Goal: Information Seeking & Learning: Learn about a topic

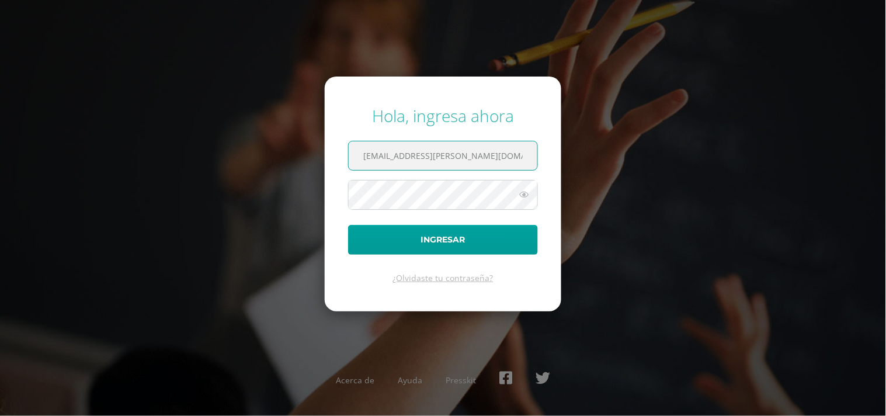
drag, startPoint x: 485, startPoint y: 159, endPoint x: 281, endPoint y: 162, distance: 203.2
click at [281, 162] on div "Hola, ingresa ahora sofiadonado@fatima.edoo.gt Ingresar ¿Olvidaste tu contraseñ…" at bounding box center [443, 207] width 753 height 225
type input "2025033@fatima.edoo.gt"
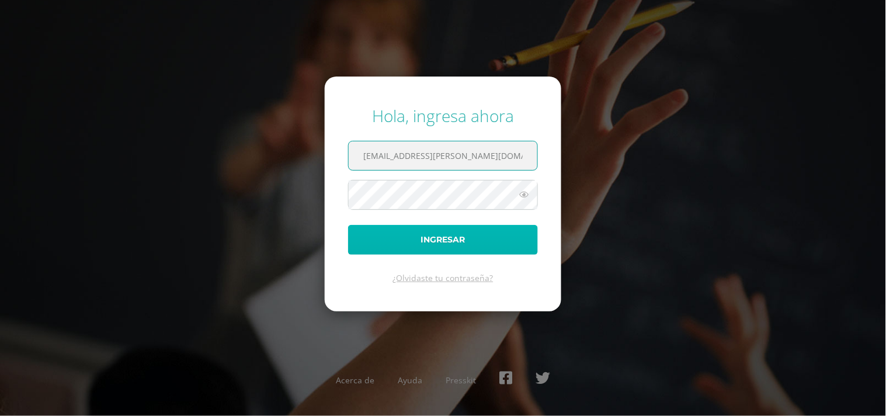
click at [423, 242] on button "Ingresar" at bounding box center [443, 240] width 190 height 30
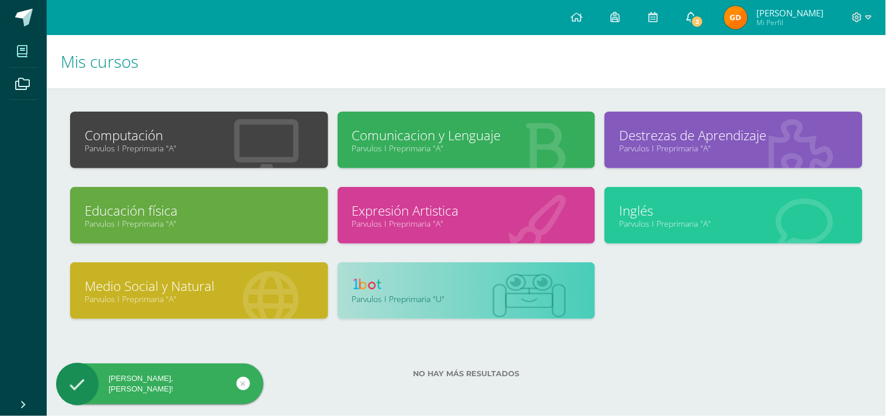
click at [695, 19] on icon at bounding box center [690, 17] width 9 height 11
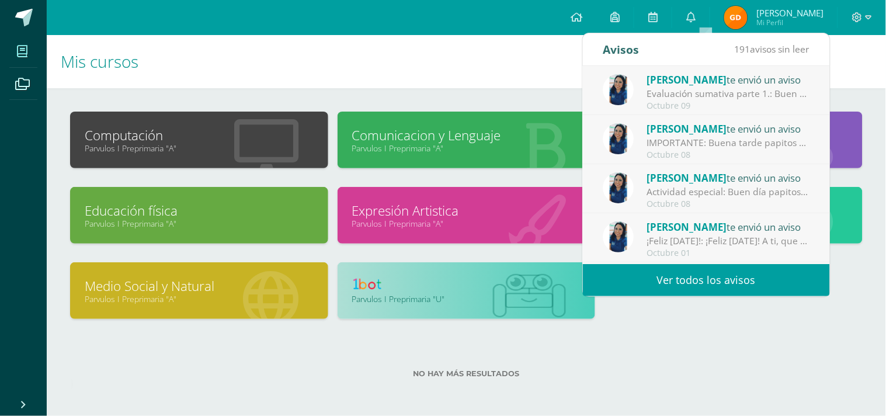
click at [774, 89] on div "Evaluación sumativa parte 1.: Buen día papitos y mamitas, un gusto saludarlos. …" at bounding box center [728, 93] width 162 height 13
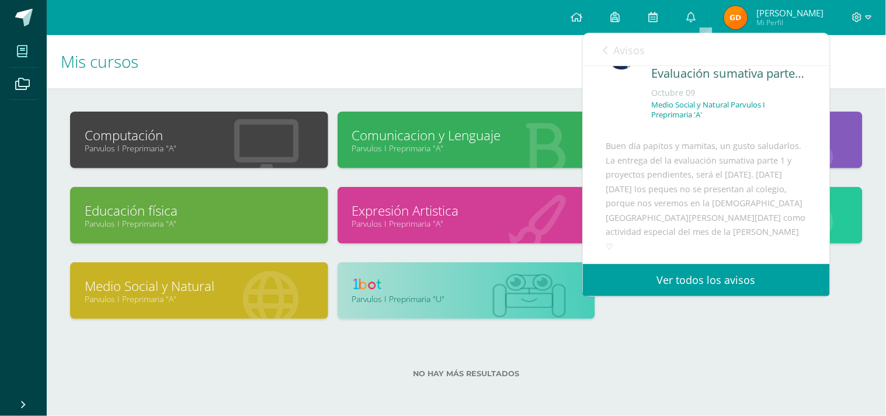
scroll to position [65, 0]
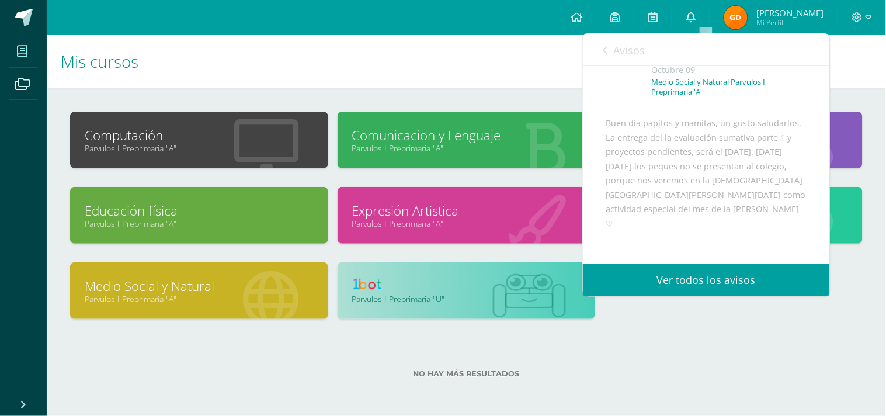
click at [695, 16] on icon at bounding box center [690, 17] width 9 height 11
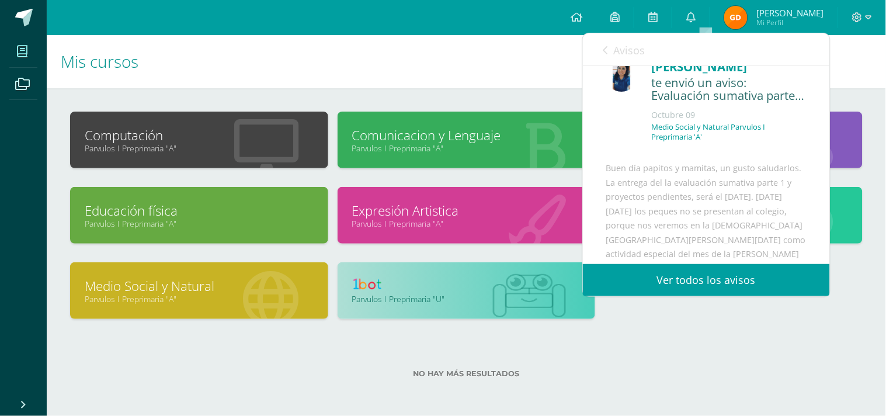
scroll to position [0, 0]
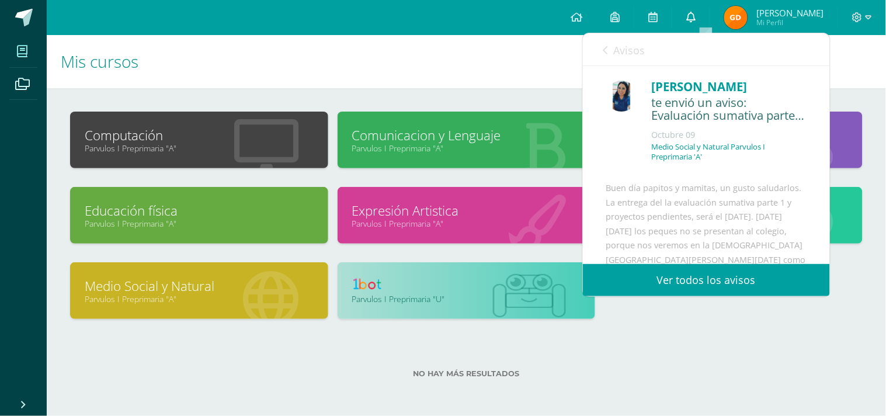
click at [707, 10] on link "0" at bounding box center [690, 17] width 37 height 35
click at [705, 286] on link "Ver todos los avisos" at bounding box center [706, 280] width 247 height 32
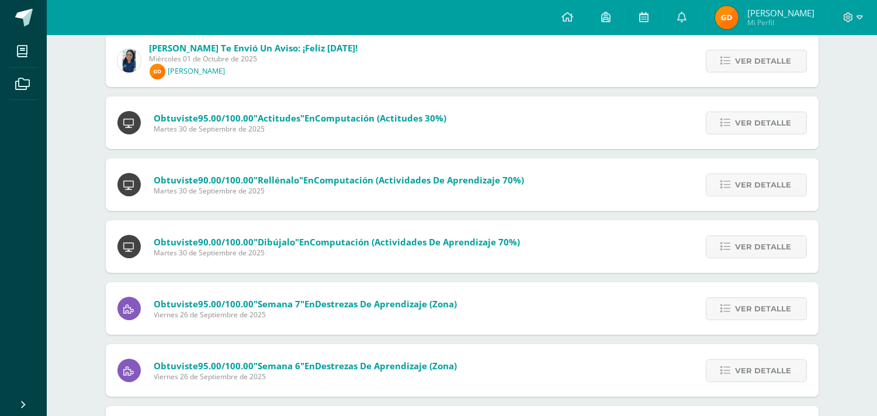
scroll to position [112, 0]
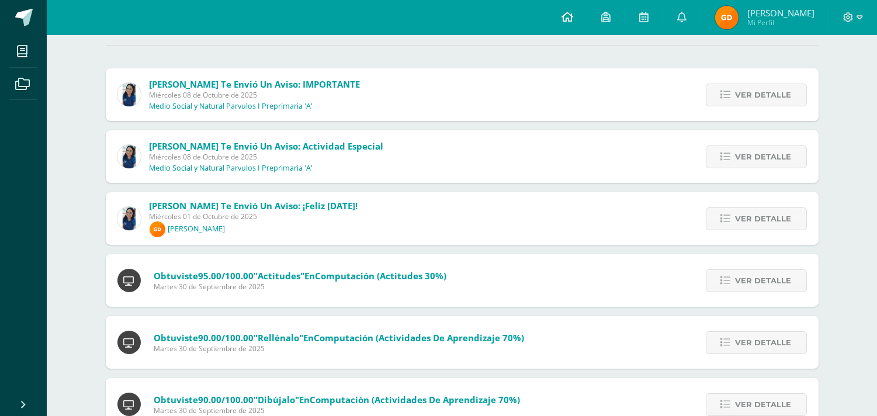
click at [573, 16] on icon at bounding box center [567, 17] width 12 height 11
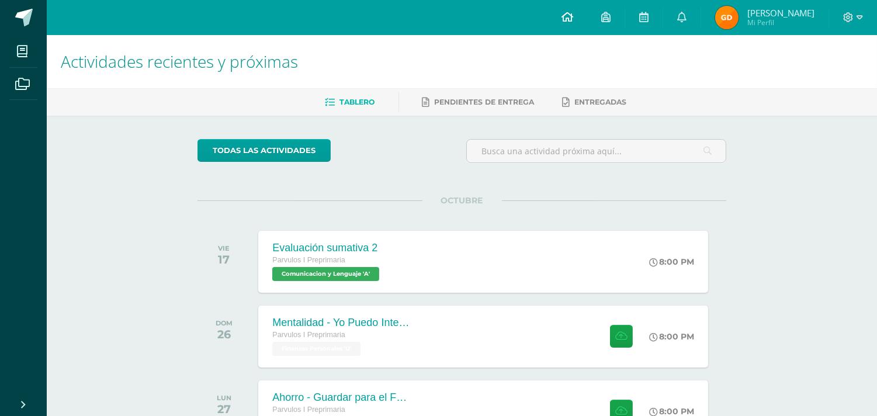
click at [573, 16] on icon at bounding box center [567, 17] width 12 height 11
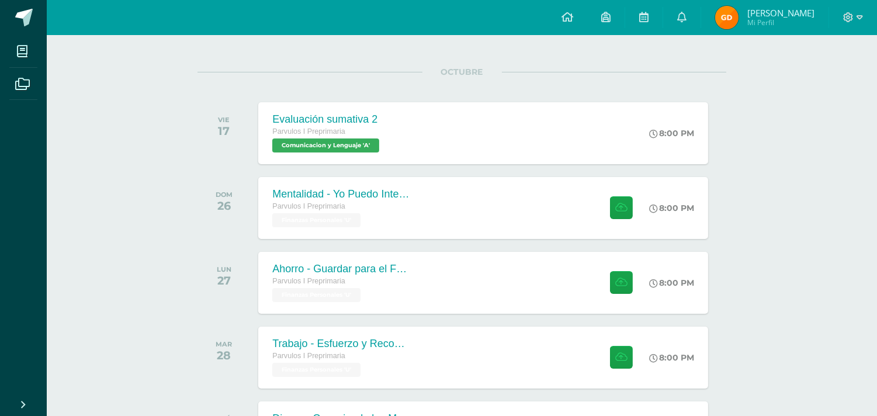
scroll to position [130, 0]
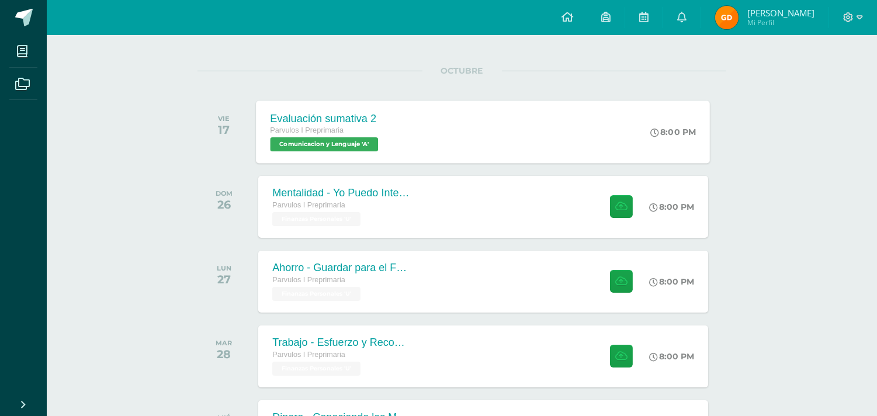
click at [347, 142] on span "Comunicacion y Lenguaje 'A'" at bounding box center [324, 144] width 108 height 14
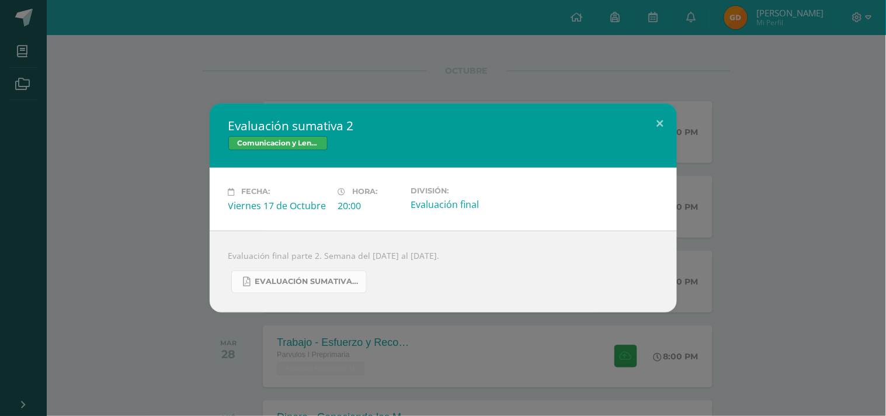
click at [300, 284] on span "EVALUACIÓN SUMATIVA PARTE 2.pdf" at bounding box center [307, 281] width 105 height 9
click at [659, 123] on button at bounding box center [660, 123] width 33 height 40
